Goal: Check status

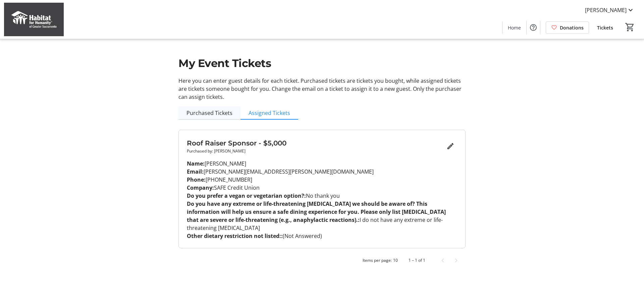
click at [216, 110] on span "Purchased Tickets" at bounding box center [209, 112] width 46 height 5
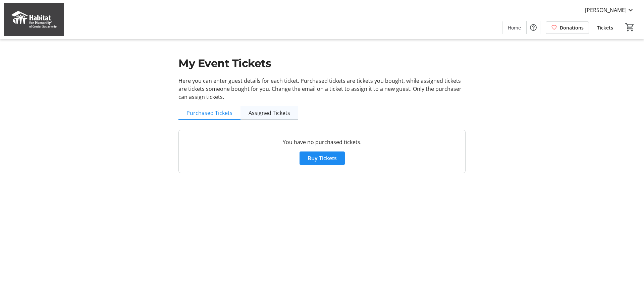
click at [261, 112] on span "Assigned Tickets" at bounding box center [269, 112] width 42 height 5
